Goal: Task Accomplishment & Management: Use online tool/utility

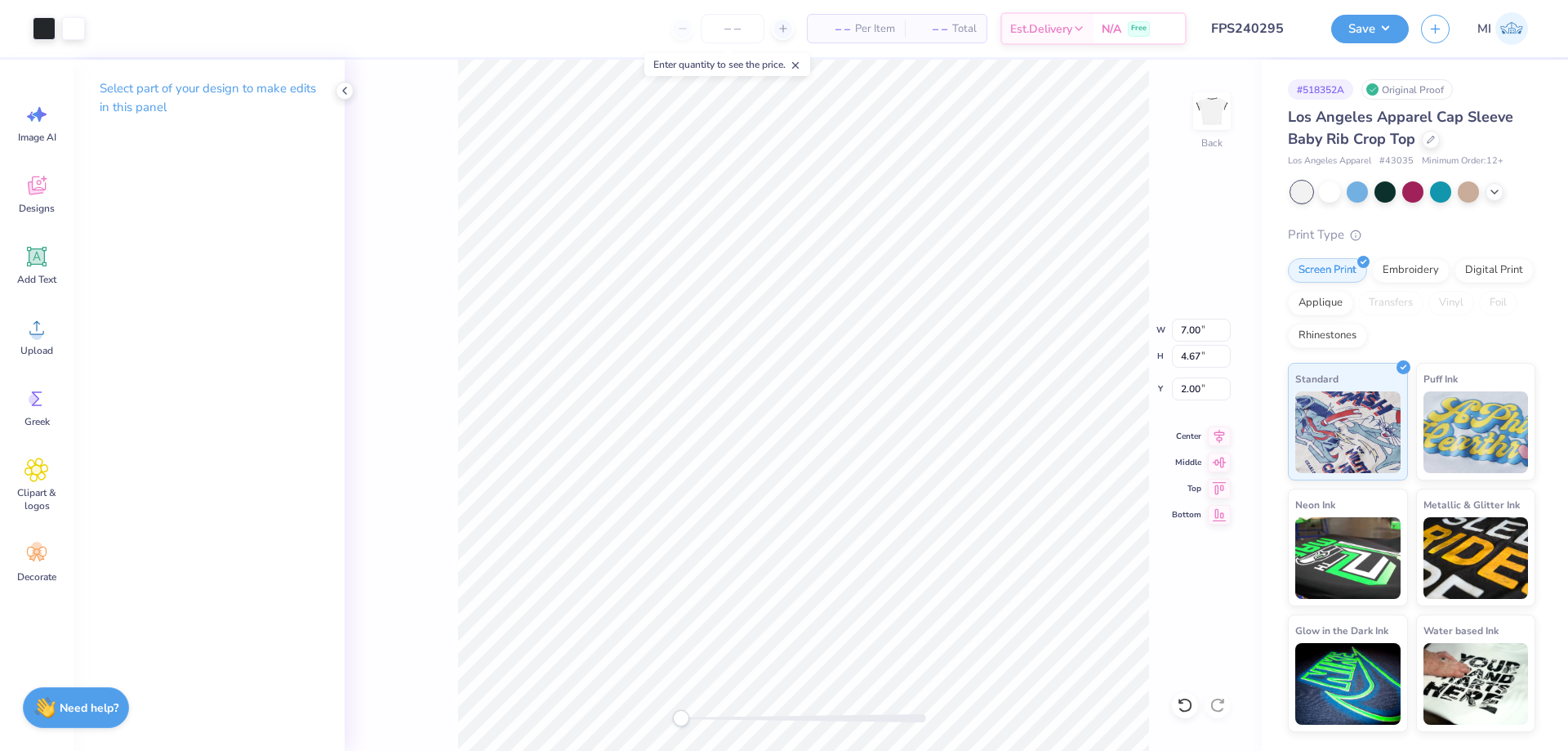
click at [1354, 25] on button "Save" at bounding box center [1369, 29] width 77 height 29
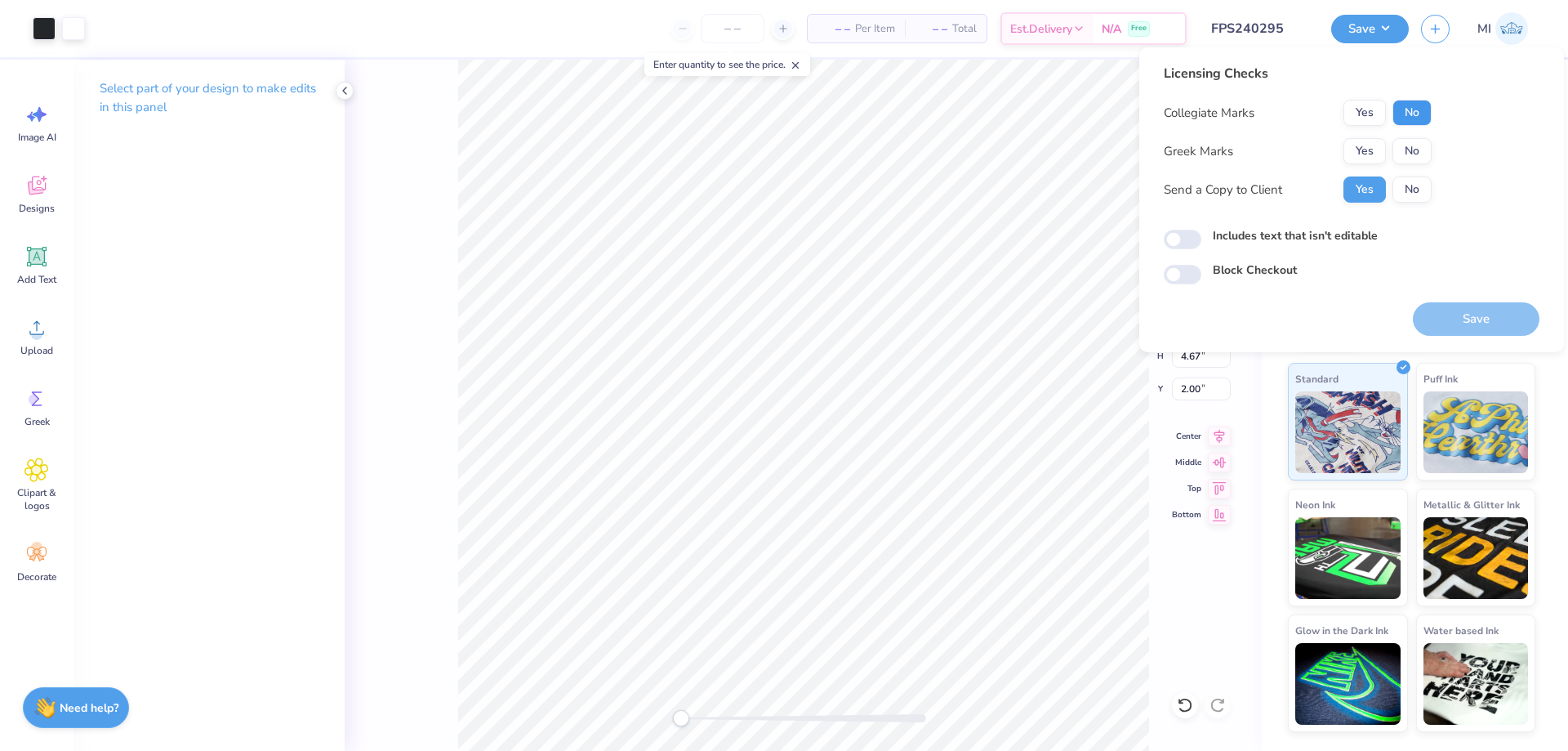
click at [1410, 114] on button "No" at bounding box center [1412, 112] width 39 height 26
click at [1363, 149] on button "Yes" at bounding box center [1364, 151] width 43 height 26
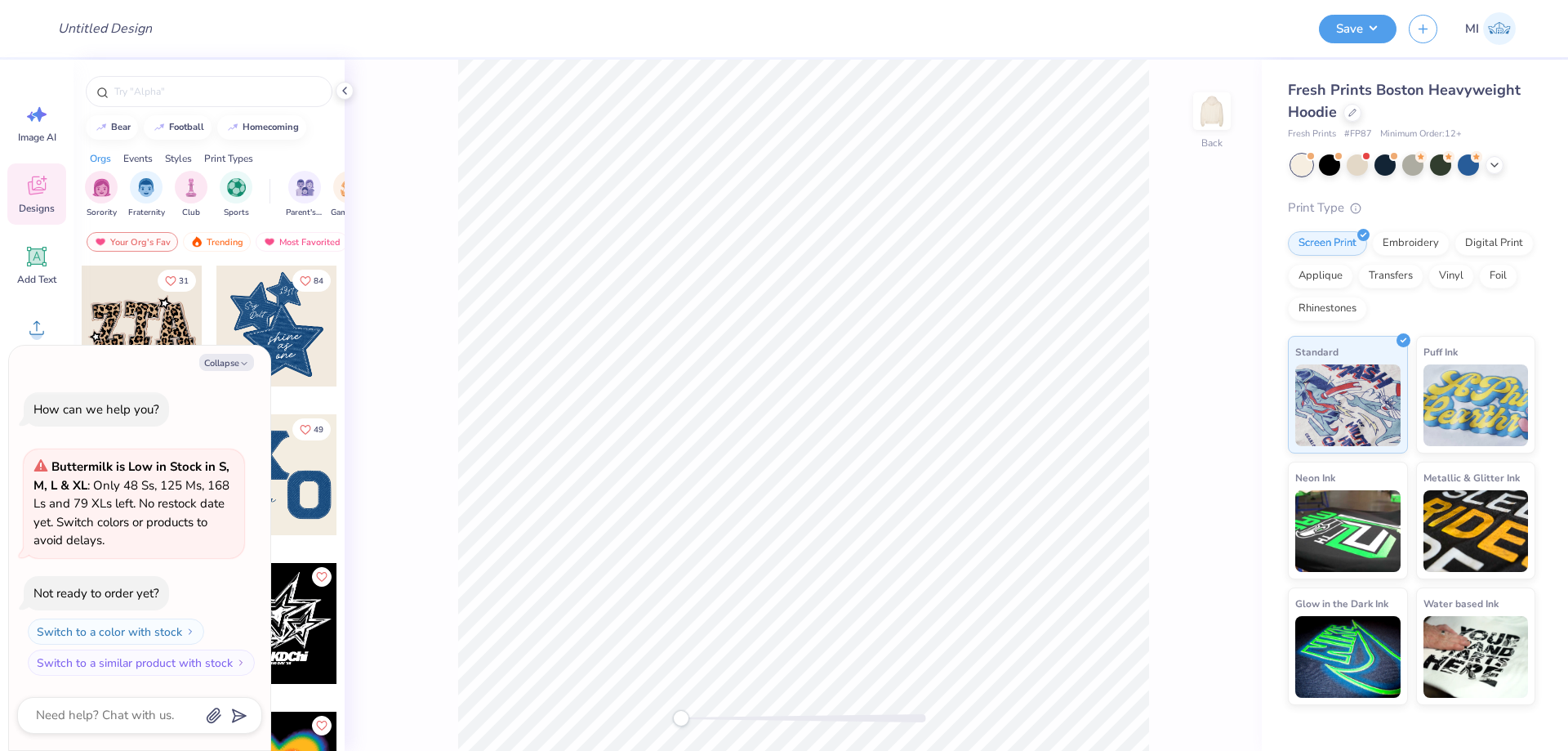
type textarea "x"
click at [134, 31] on input "Design Title" at bounding box center [125, 29] width 160 height 32
paste input "FPS240319"
type input "FPS240319"
type textarea "x"
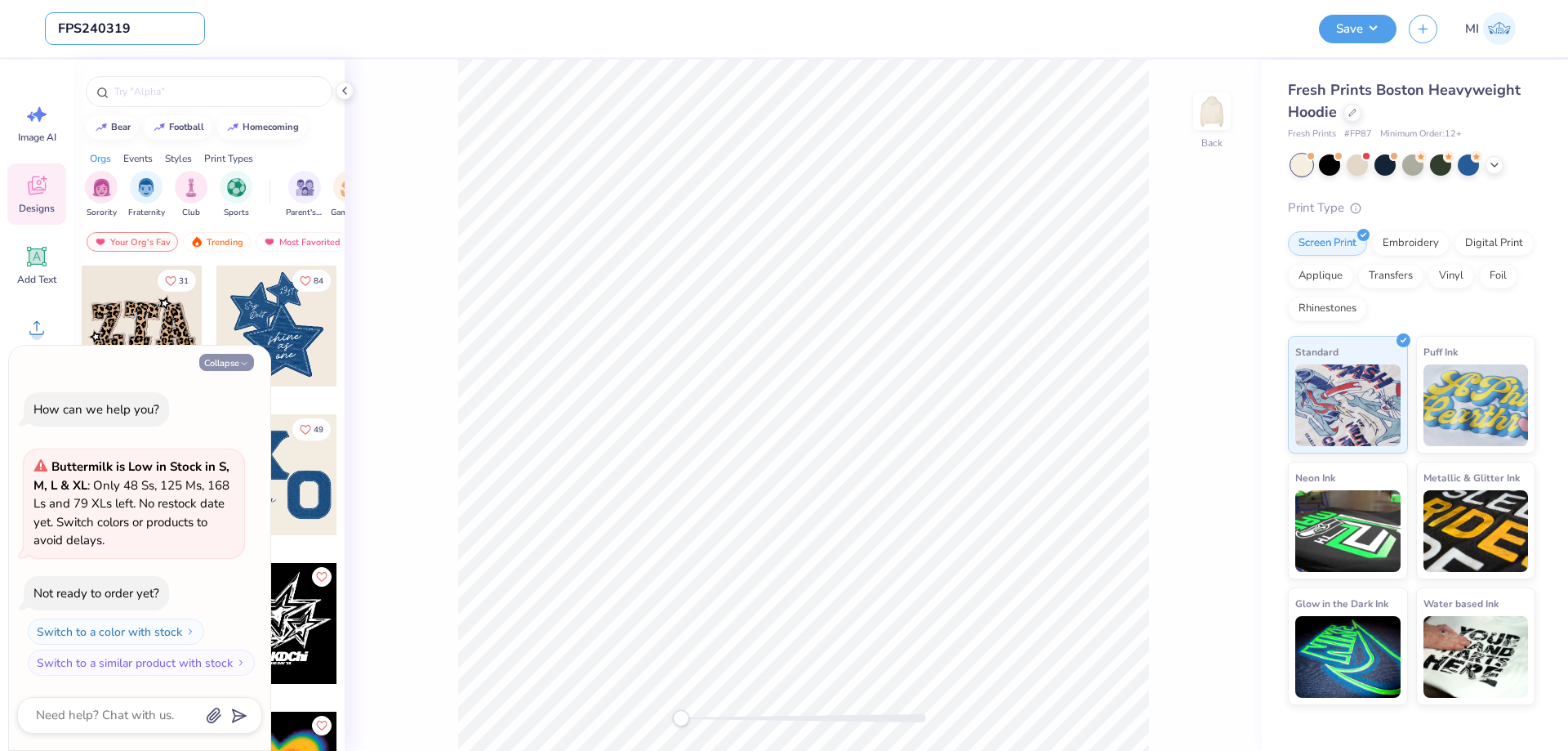
type input "FPS240319"
click at [229, 370] on button "Collapse" at bounding box center [226, 362] width 54 height 17
type textarea "x"
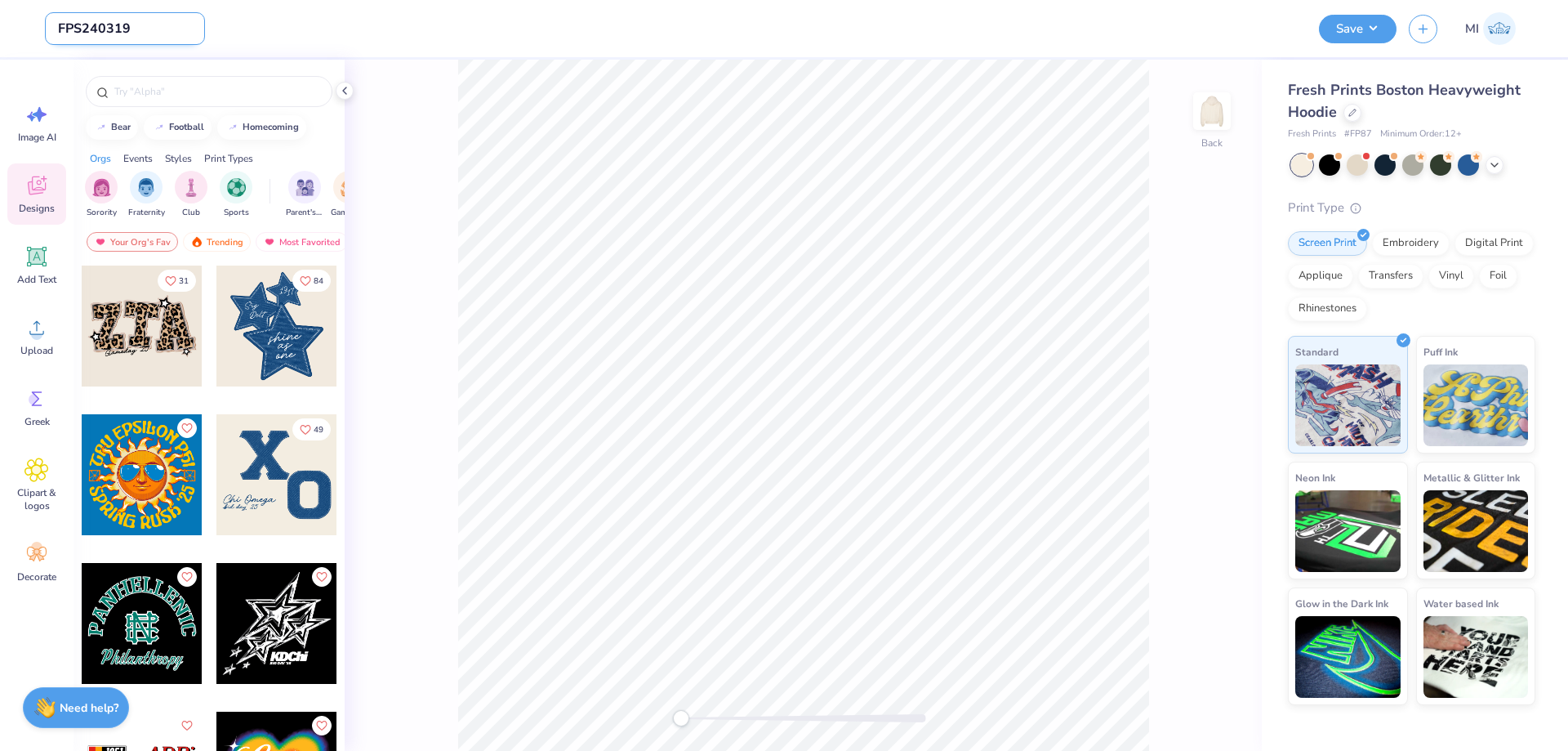
click at [124, 43] on input "FPS240319" at bounding box center [125, 29] width 160 height 32
click at [117, 32] on input "FPS240319" at bounding box center [125, 29] width 160 height 32
click at [49, 349] on span "Upload" at bounding box center [36, 351] width 32 height 13
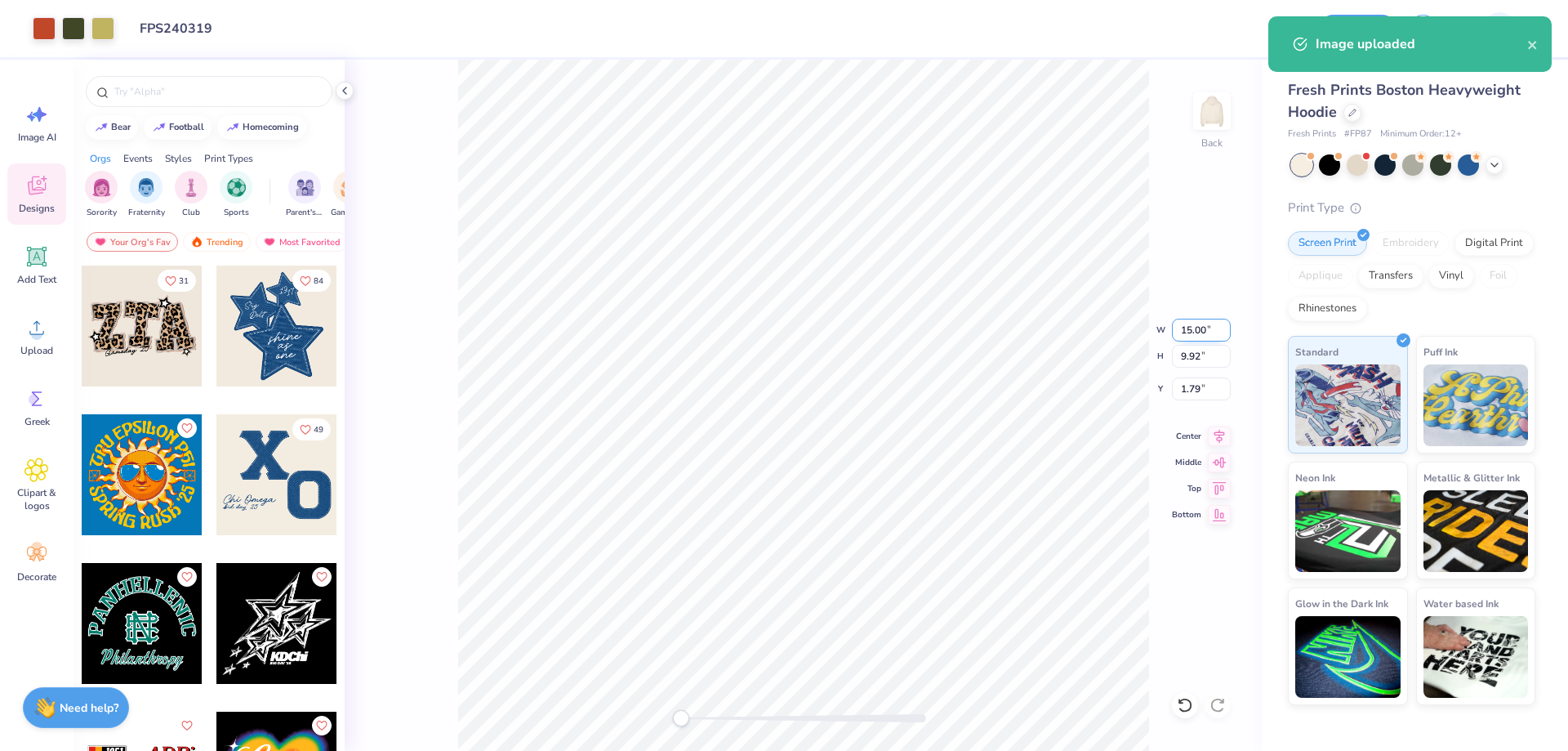
click at [1191, 325] on input "15.00" at bounding box center [1201, 330] width 59 height 23
type input "12.00"
type input "7.93"
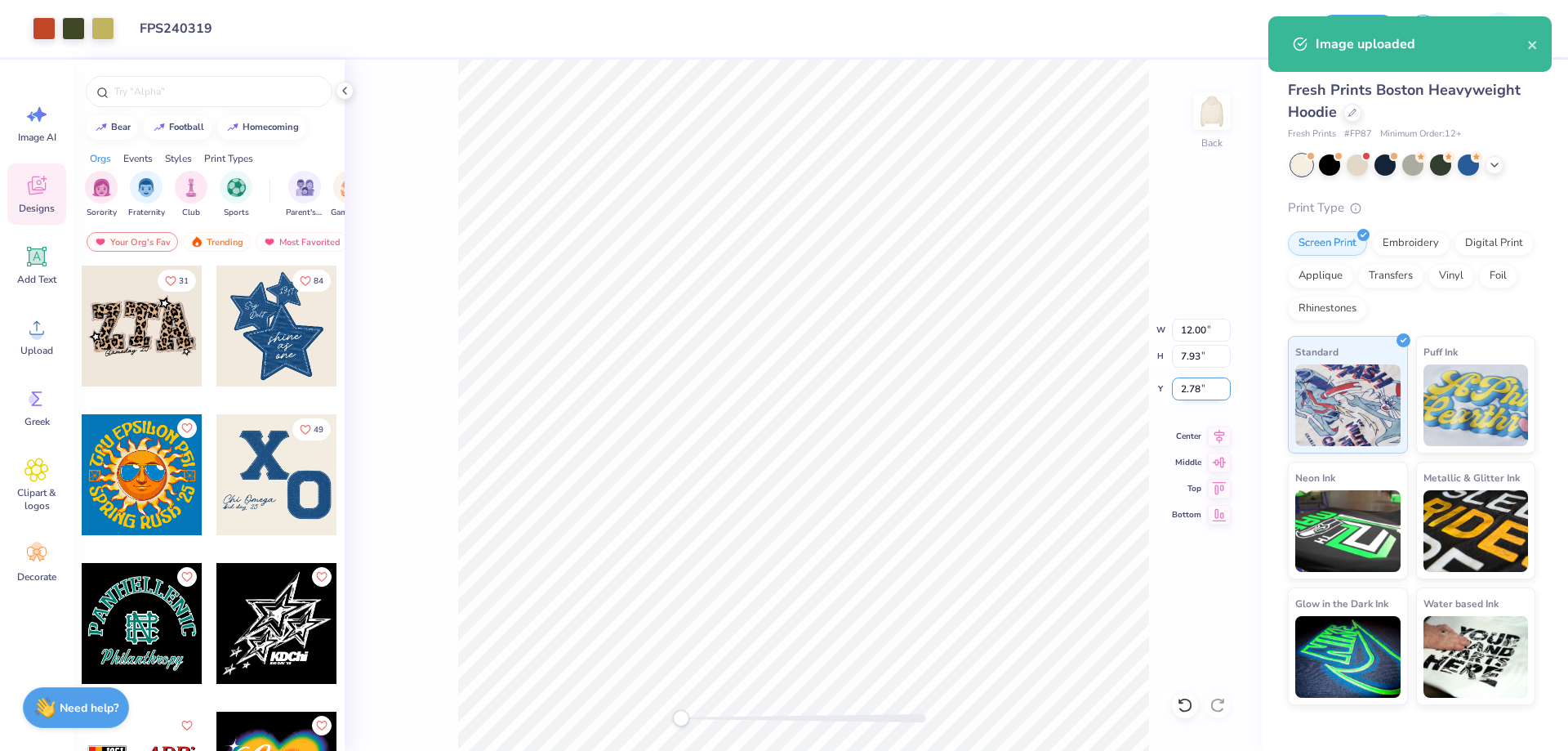
click at [1210, 392] on input "2.78" at bounding box center [1201, 389] width 59 height 23
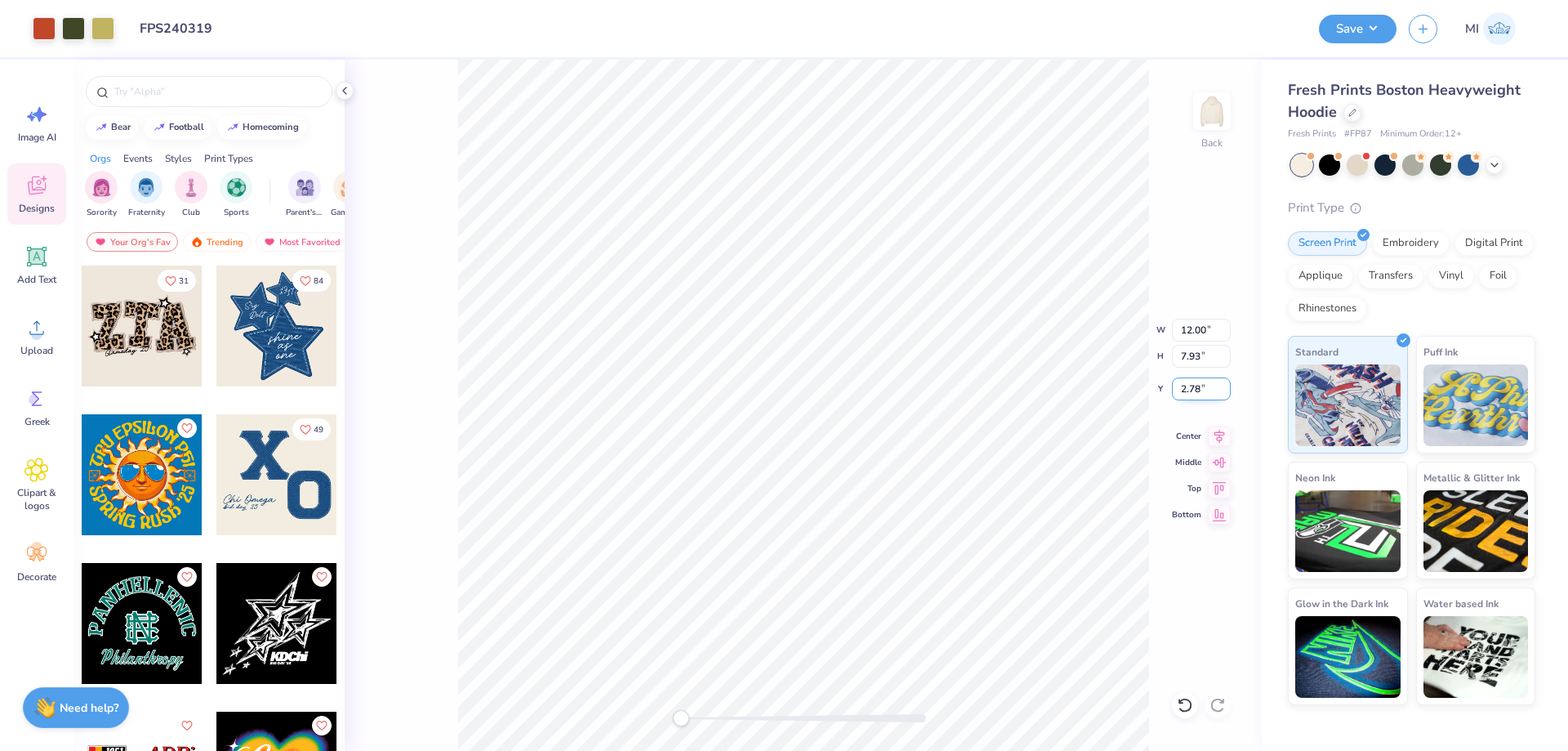
click at [1210, 392] on input "2.78" at bounding box center [1201, 389] width 59 height 23
click at [1210, 392] on input "3" at bounding box center [1201, 389] width 59 height 23
drag, startPoint x: 1193, startPoint y: 397, endPoint x: 1077, endPoint y: 390, distance: 116.2
click at [1172, 390] on input "3" at bounding box center [1201, 389] width 59 height 23
type input "4"
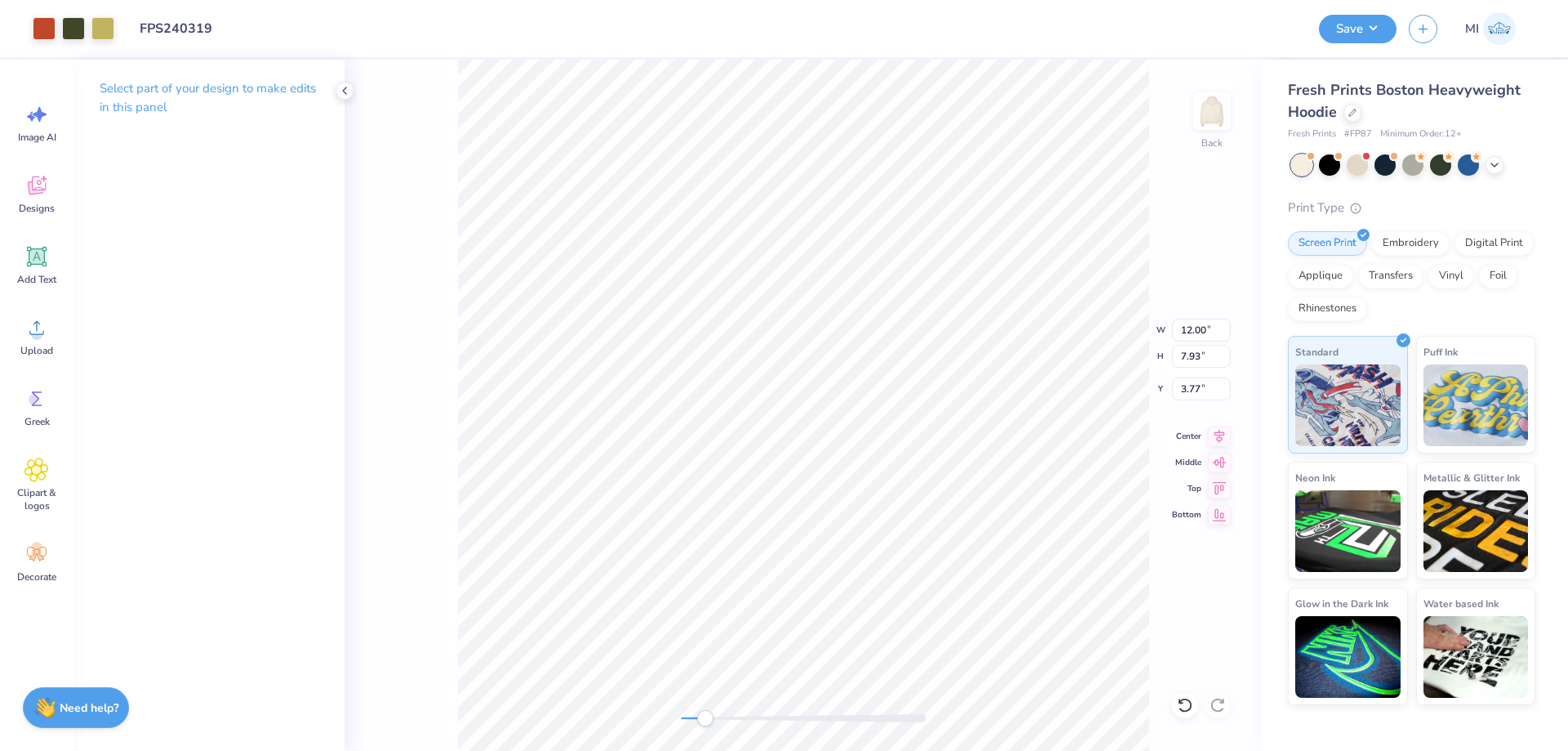
click at [705, 719] on div at bounding box center [803, 718] width 245 height 9
click at [33, 260] on icon at bounding box center [36, 256] width 20 height 20
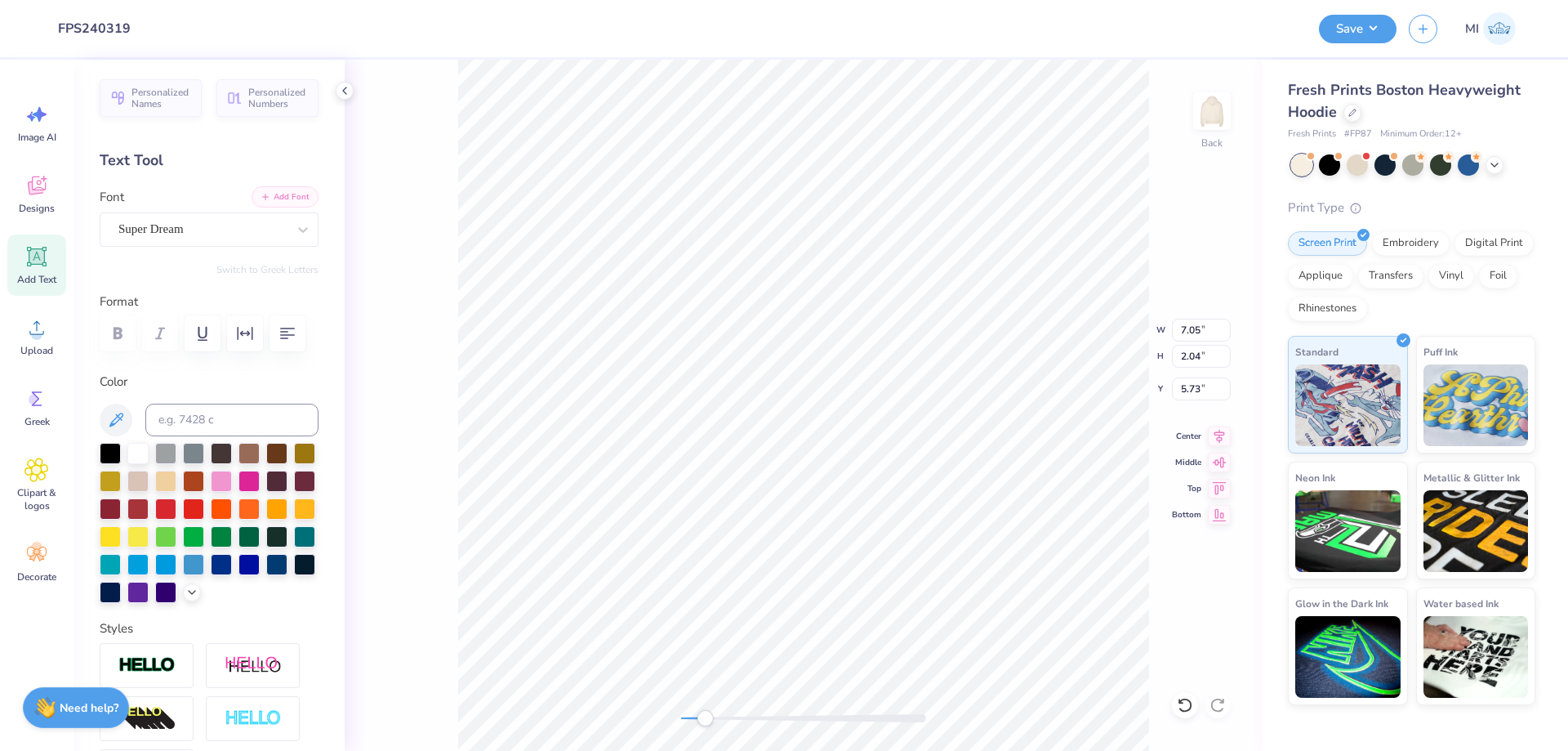
click at [283, 195] on button "Add Font" at bounding box center [285, 196] width 67 height 21
type textarea "BIG LITTLE 2025"
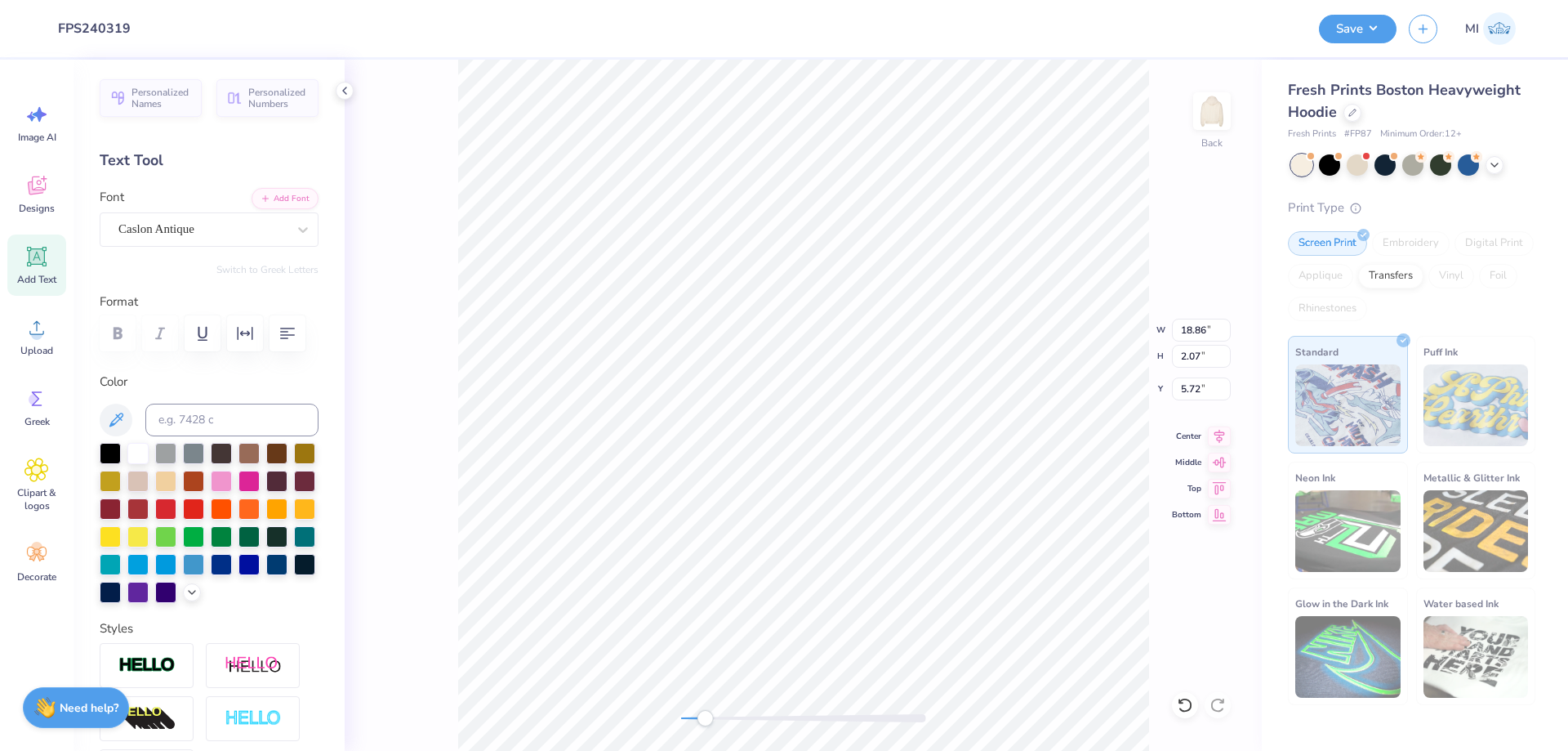
type input "6.89"
type input "0.76"
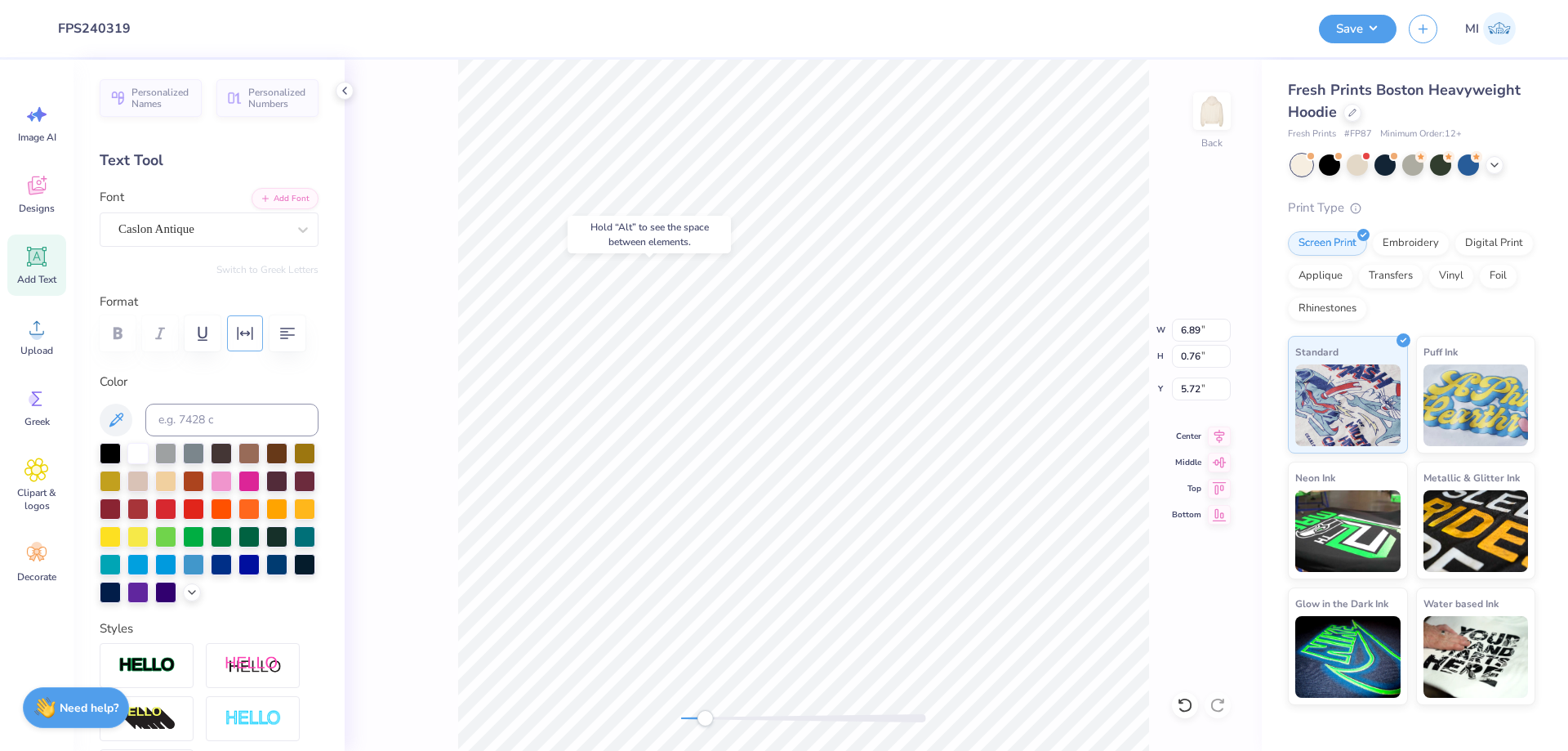
click at [254, 335] on icon "button" at bounding box center [245, 334] width 20 height 20
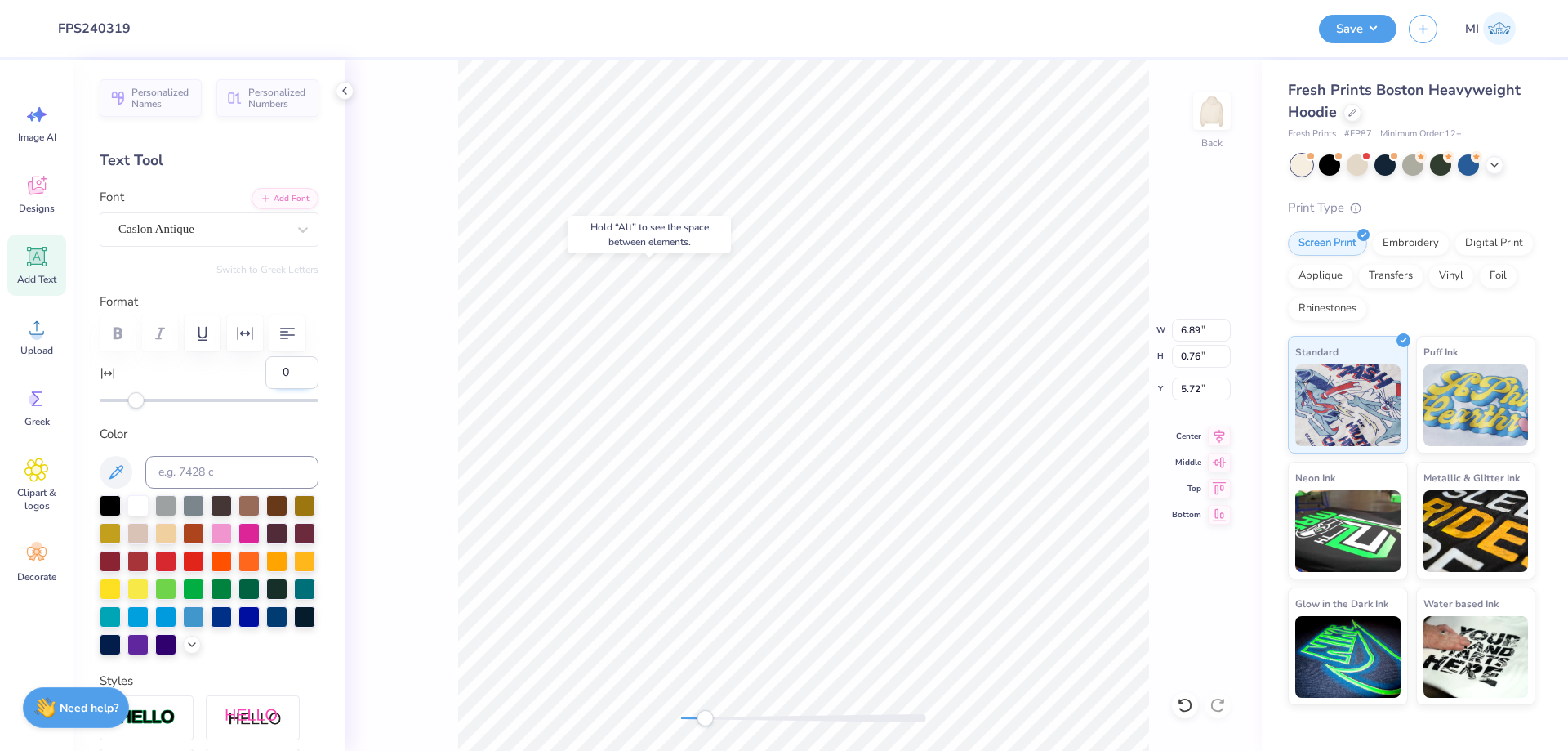
click at [289, 371] on input "0" at bounding box center [292, 373] width 53 height 32
type input "30"
type input "8.69"
type input "0.58"
type input "2.80"
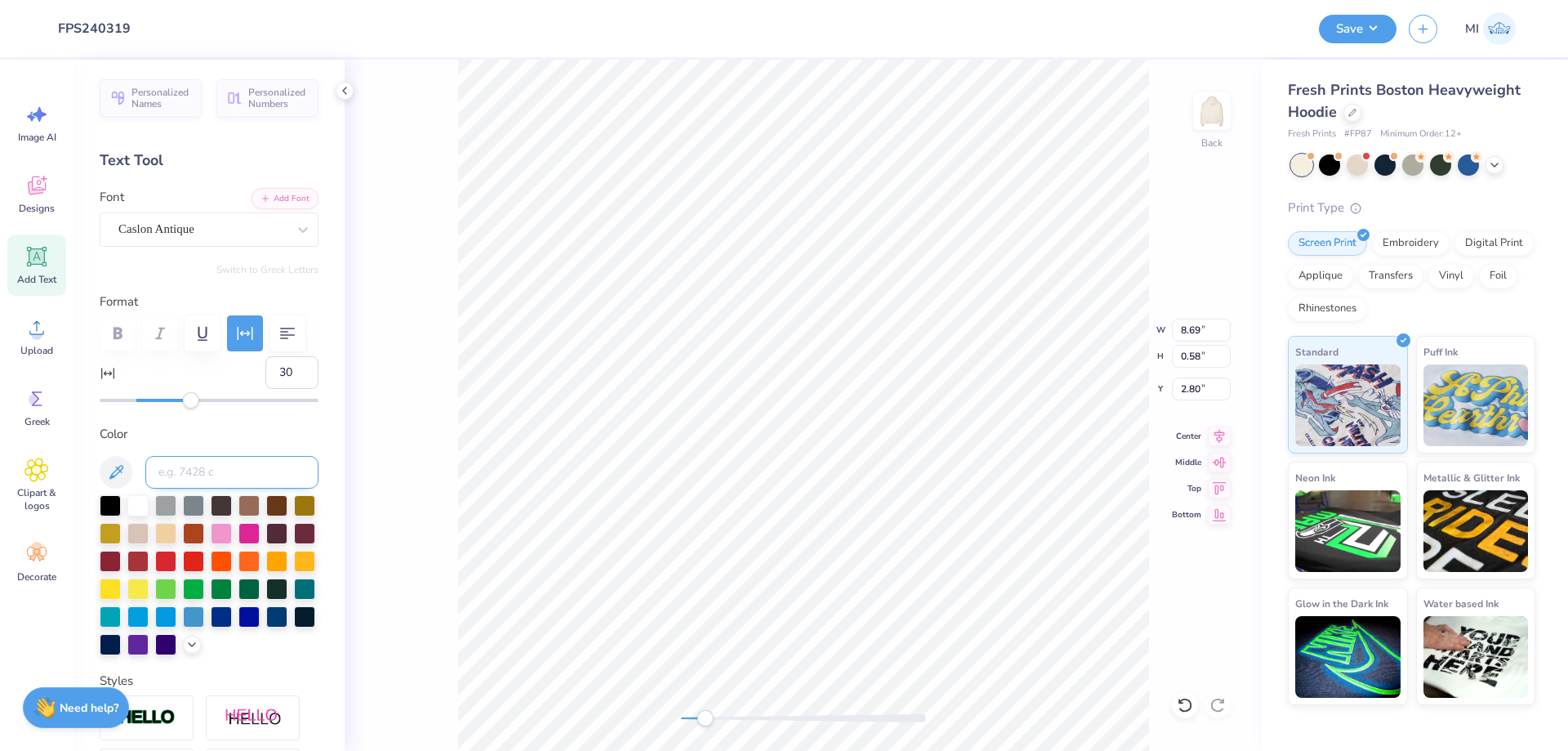
click at [226, 461] on input at bounding box center [232, 472] width 173 height 32
type input "5743"
click at [1200, 385] on input "2.71" at bounding box center [1201, 389] width 59 height 23
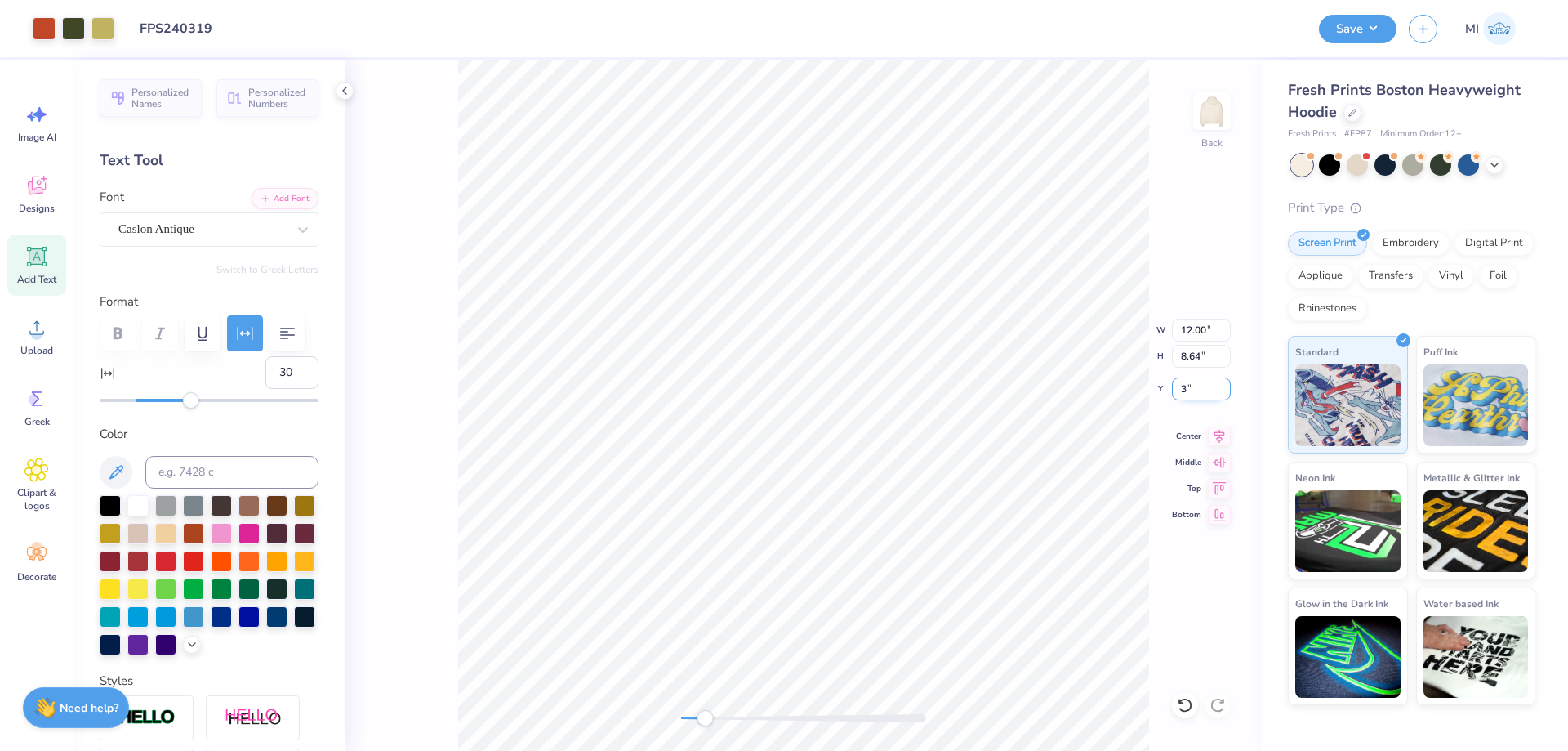
type input "3.00"
click at [1194, 326] on input "12.00" at bounding box center [1201, 330] width 59 height 23
type input "11.50"
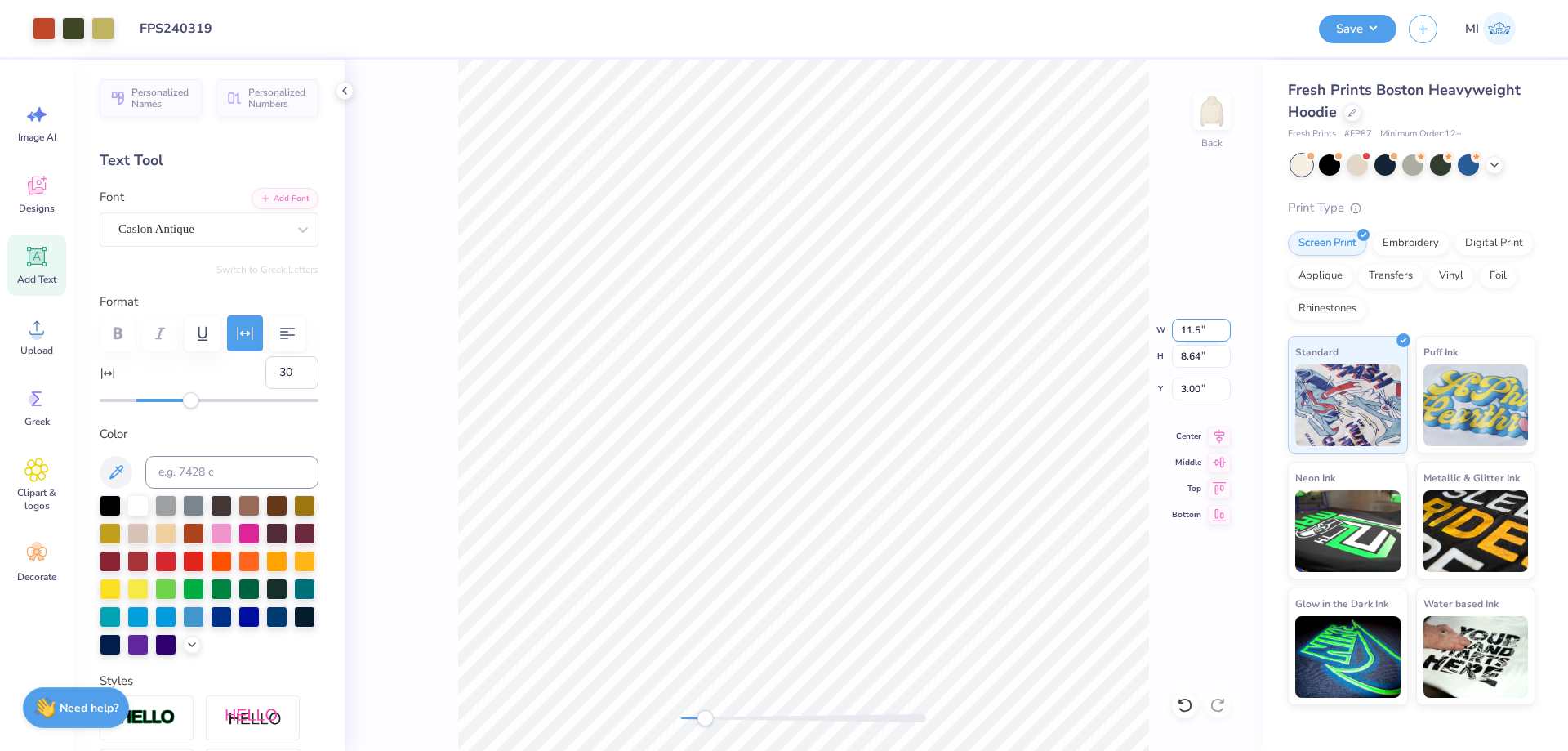
type input "8.28"
click at [1206, 388] on input "3.18" at bounding box center [1201, 389] width 59 height 23
click at [1206, 388] on input "3" at bounding box center [1201, 389] width 59 height 23
type input "3.00"
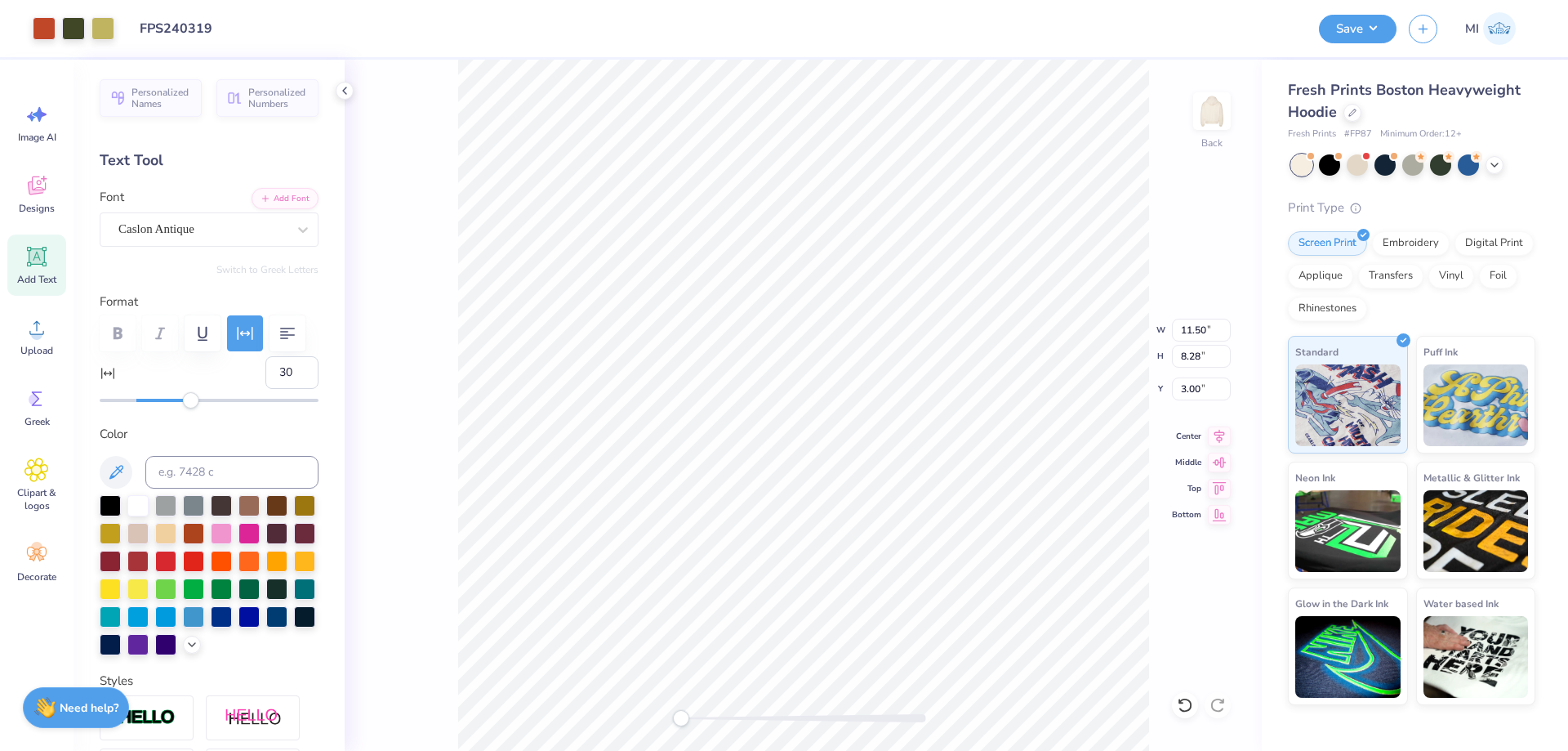
click at [610, 720] on div "Back W 11.50 11.50 " H 8.28 8.28 " Y 3.00 3.00 " Center Middle Top Bottom" at bounding box center [803, 405] width 917 height 691
type input "2.61"
drag, startPoint x: 1205, startPoint y: 392, endPoint x: 1049, endPoint y: 391, distance: 156.0
click at [1172, 391] on input "2.61" at bounding box center [1201, 389] width 59 height 23
type input "2"
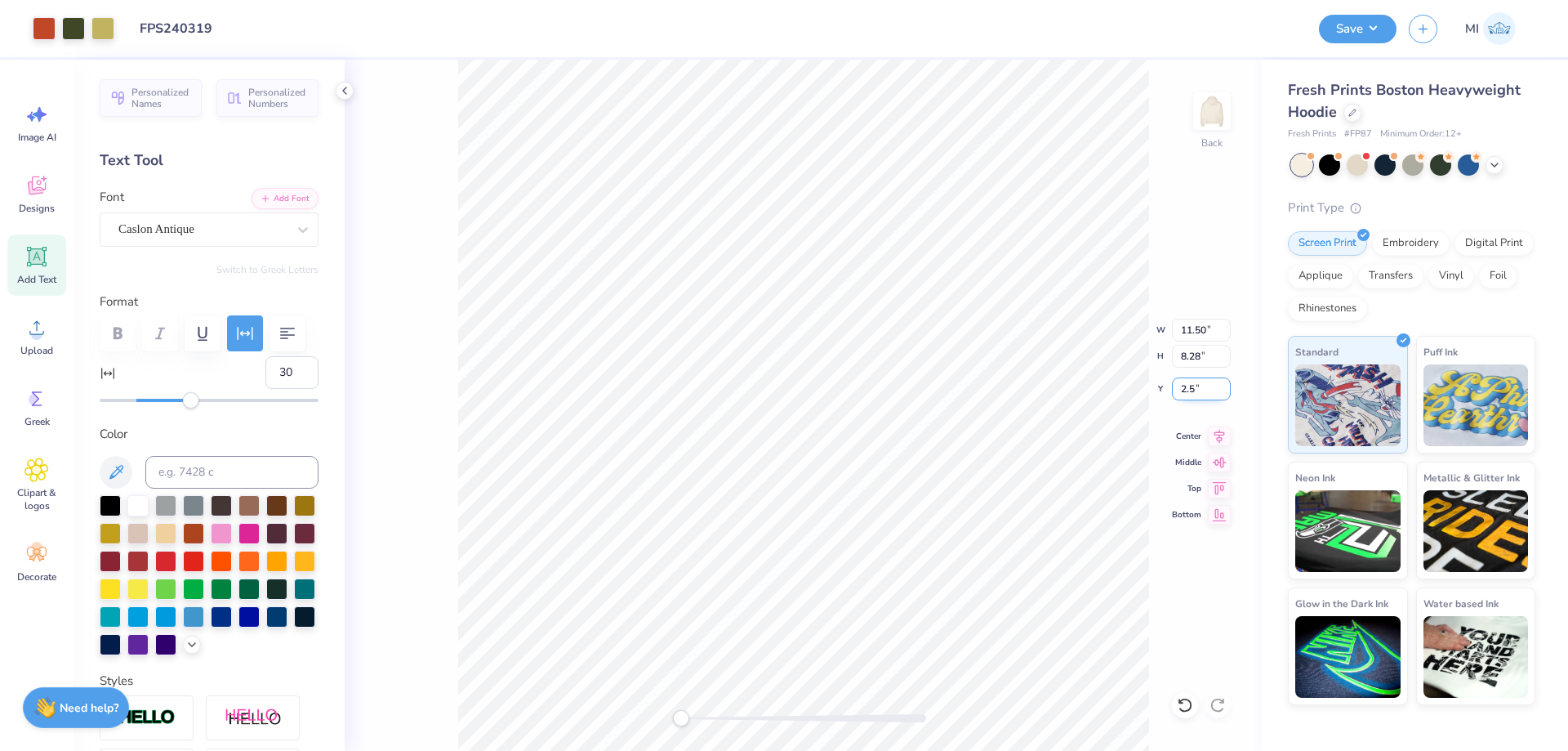
type input "2.50"
click at [1350, 21] on button "Save" at bounding box center [1357, 27] width 77 height 29
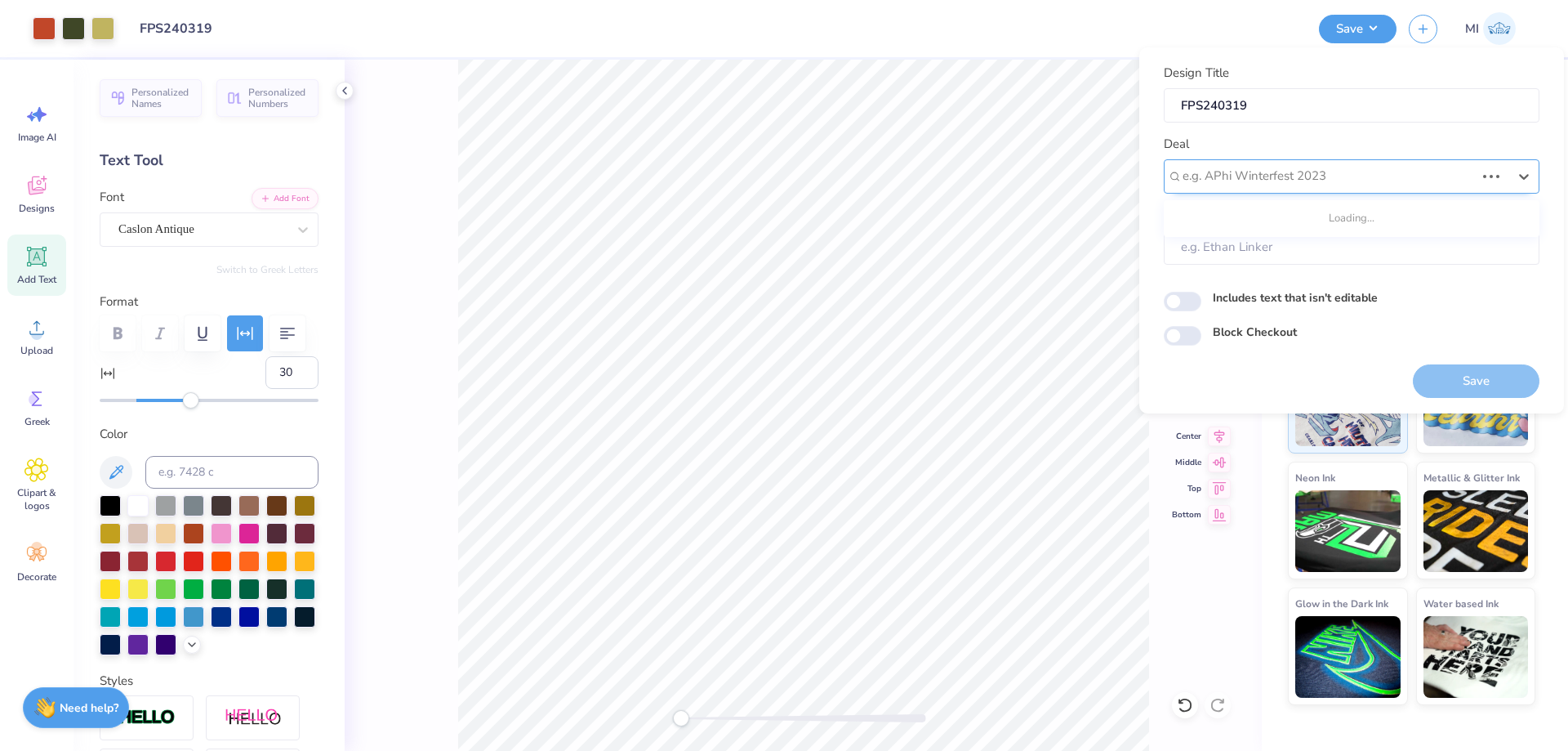
click at [1355, 159] on div "e.g. APhi Winterfest 2023" at bounding box center [1352, 176] width 375 height 34
click at [1298, 220] on div "Design Tool Gallery" at bounding box center [1352, 220] width 363 height 27
type input "dESIGN tOOL gALLER"
type input "Design Tool Gallery User"
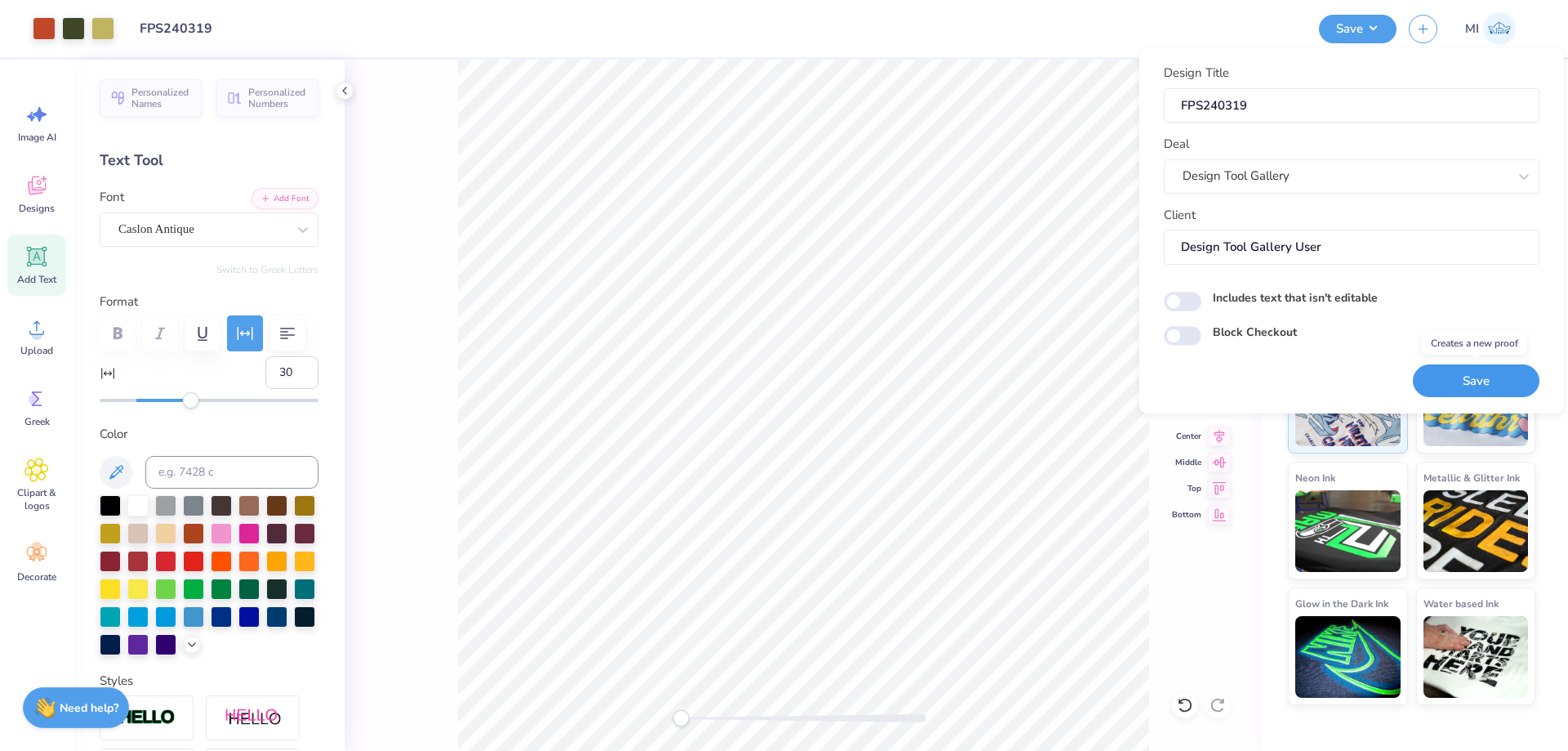
click at [1438, 376] on button "Save" at bounding box center [1476, 380] width 127 height 33
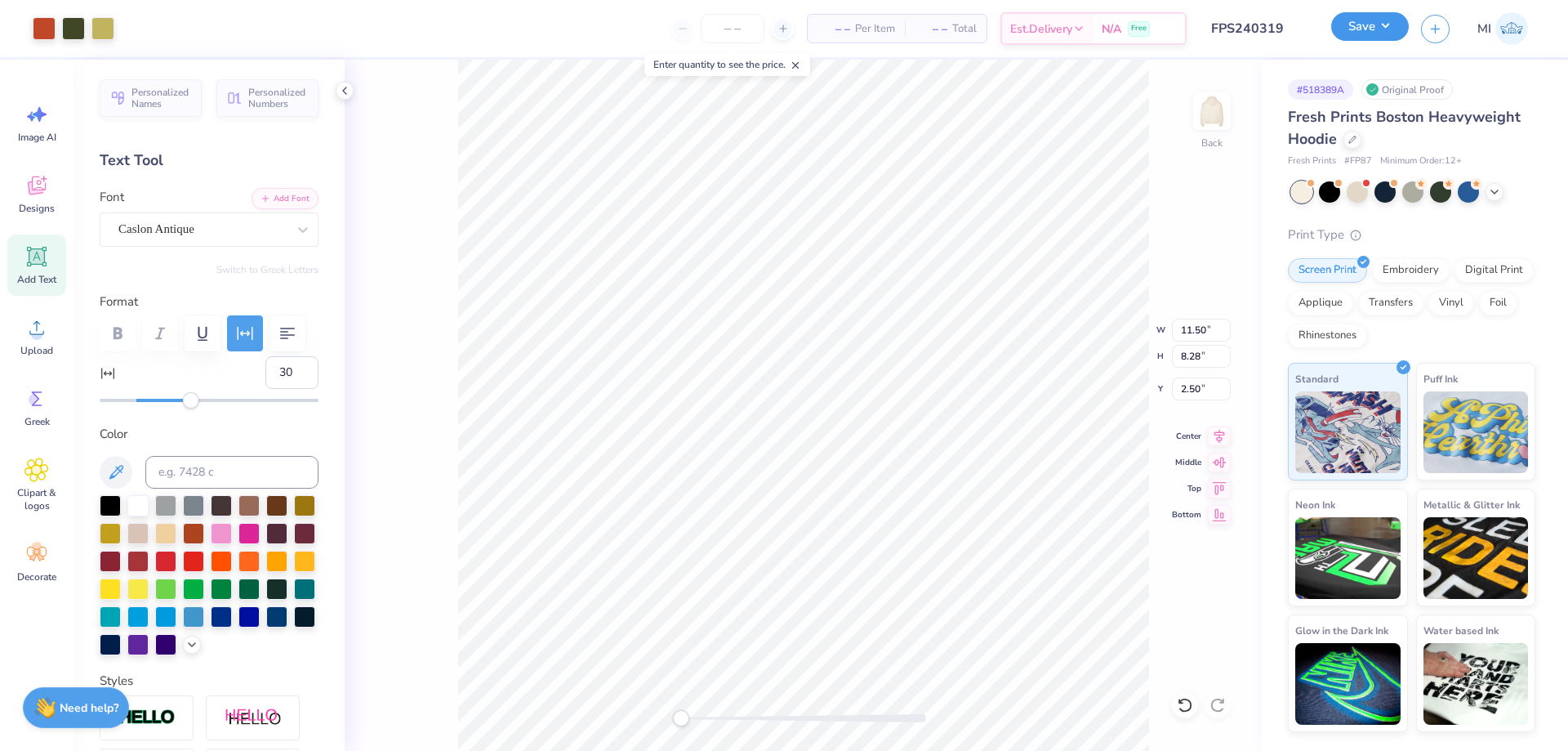
click at [1377, 39] on button "Save" at bounding box center [1369, 27] width 77 height 29
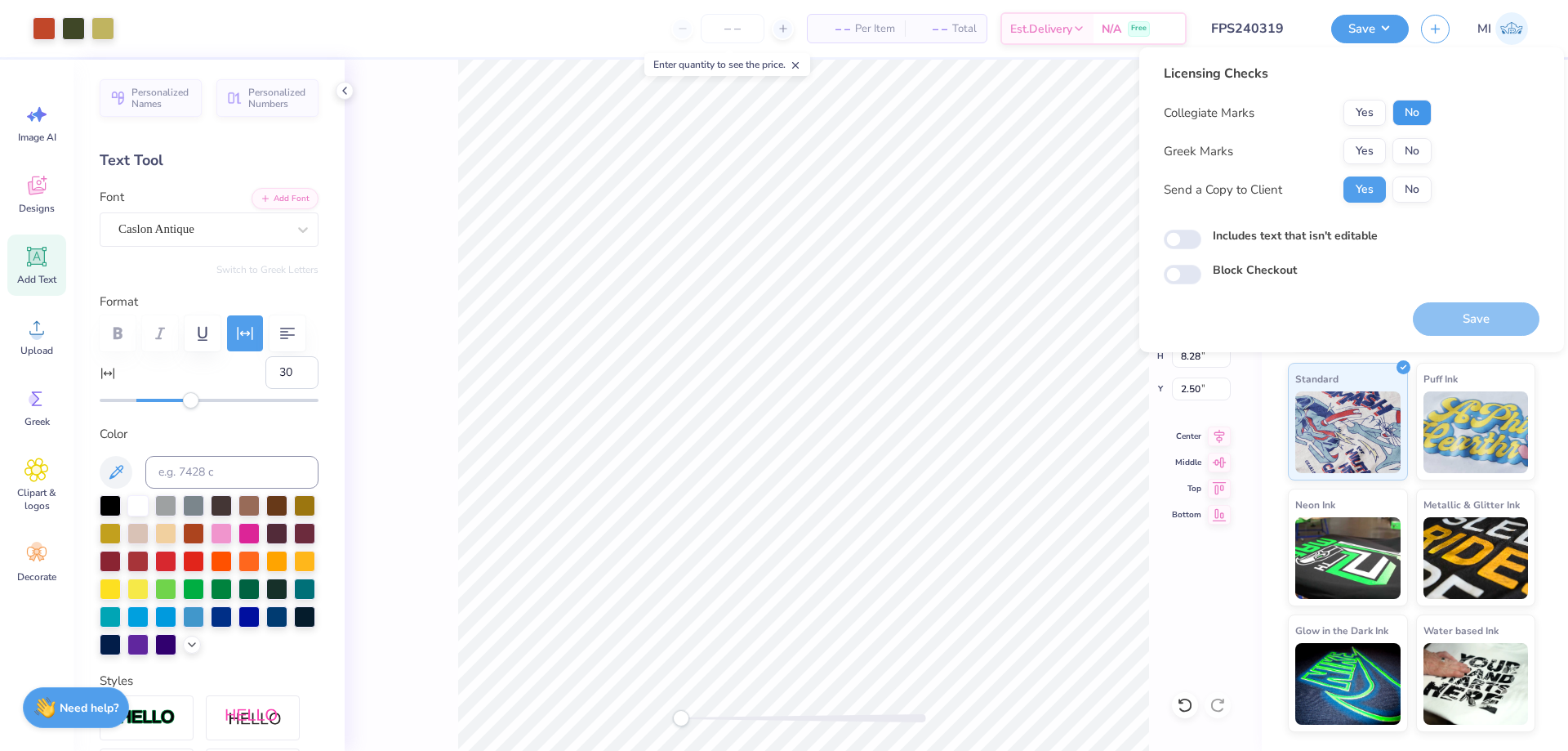
click at [1421, 113] on button "No" at bounding box center [1412, 112] width 39 height 26
click at [1339, 146] on div "Greek Marks Yes No" at bounding box center [1297, 151] width 268 height 26
click at [1364, 148] on button "Yes" at bounding box center [1364, 151] width 43 height 26
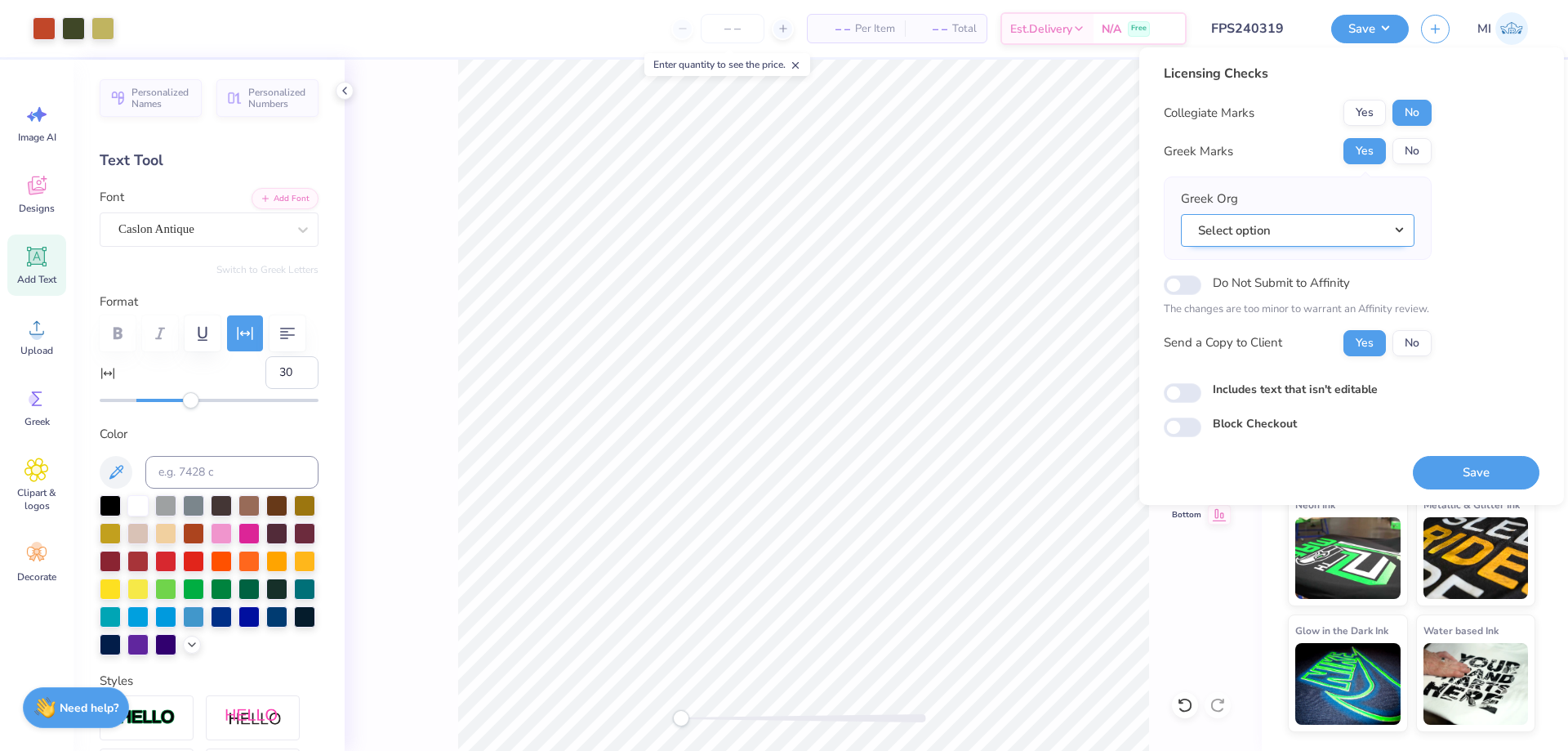
click at [1340, 231] on button "Select option" at bounding box center [1297, 231] width 233 height 33
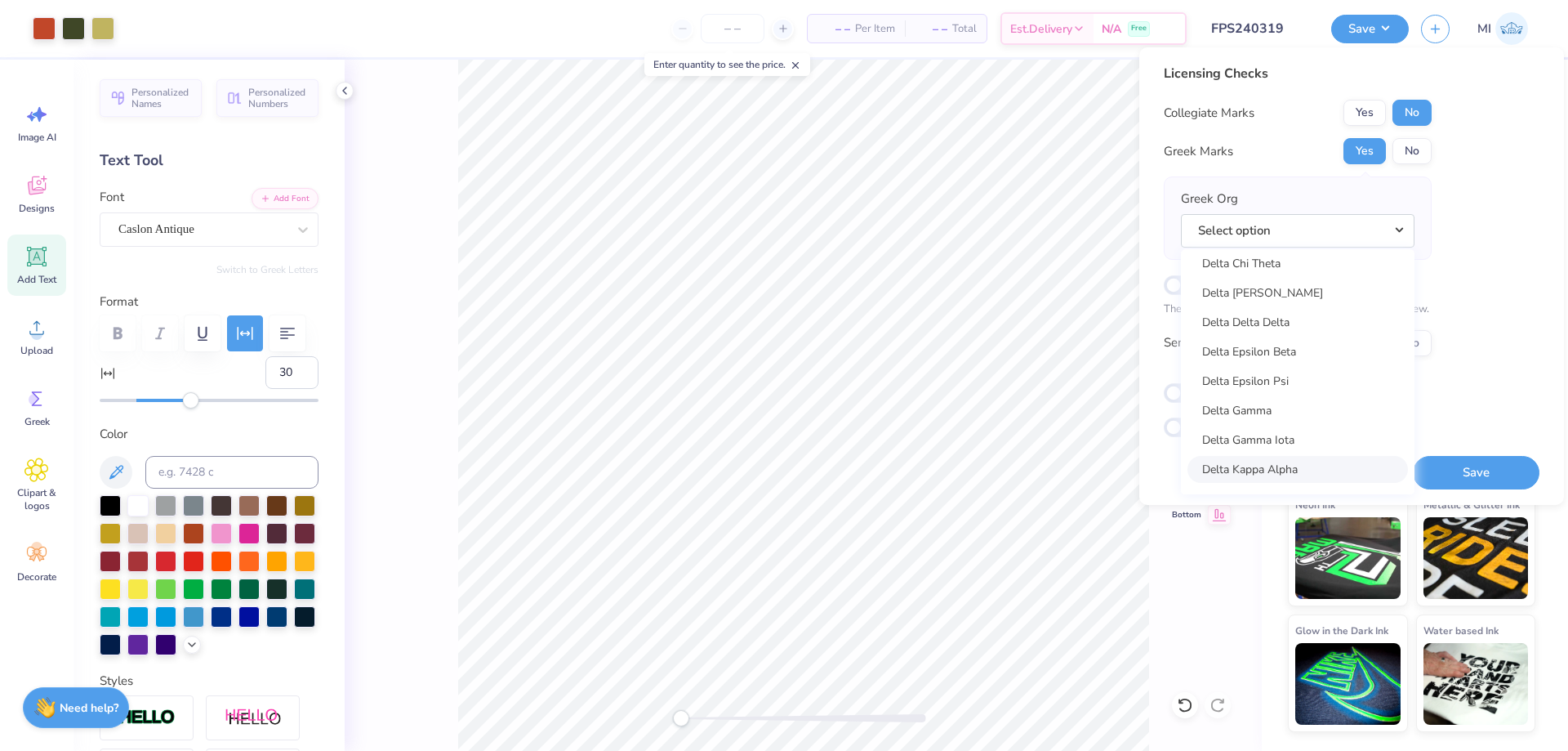
scroll to position [3582, 0]
click at [1292, 388] on link "Delta Delta Delta" at bounding box center [1297, 393] width 220 height 27
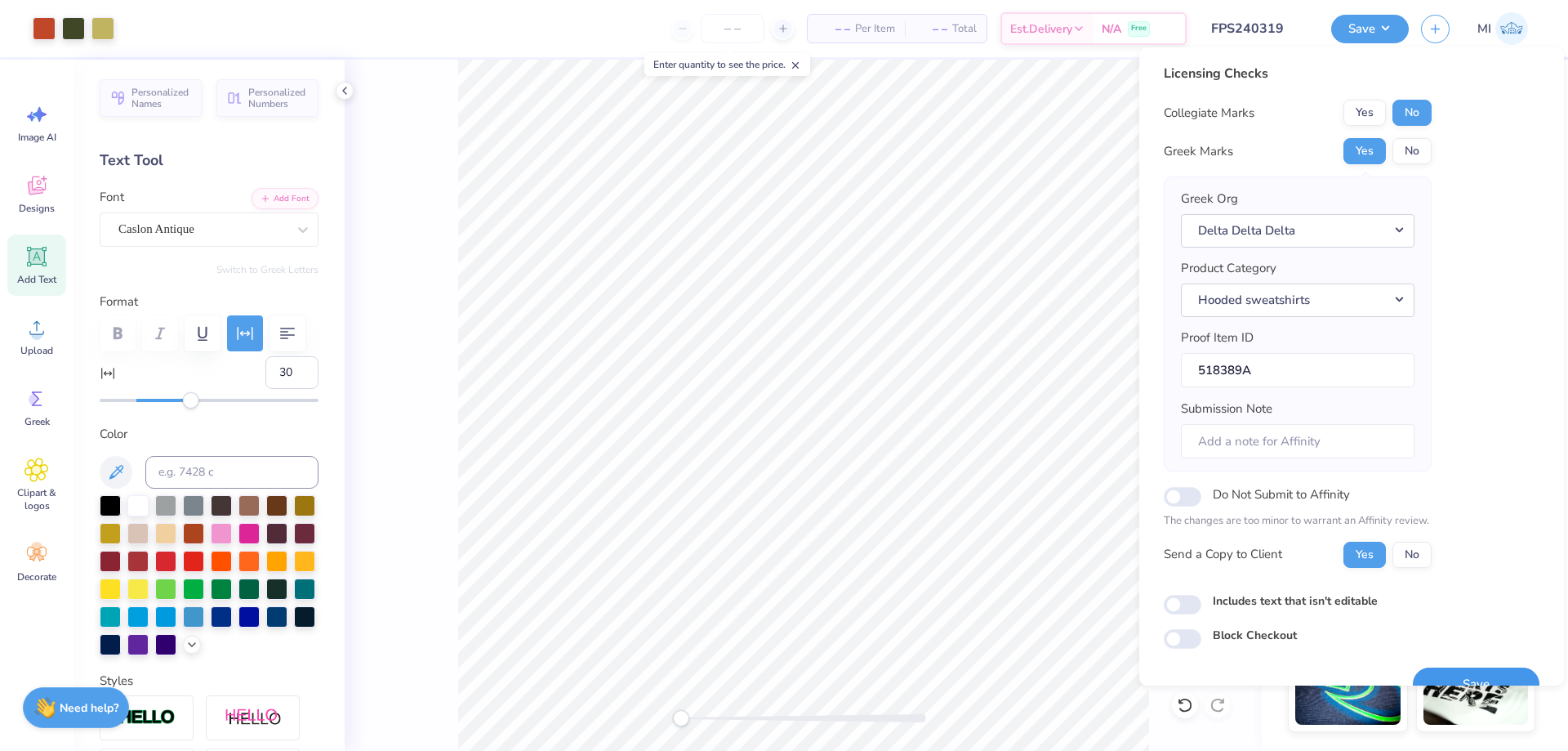
click at [1485, 678] on button "Save" at bounding box center [1476, 683] width 127 height 33
